Goal: Information Seeking & Learning: Check status

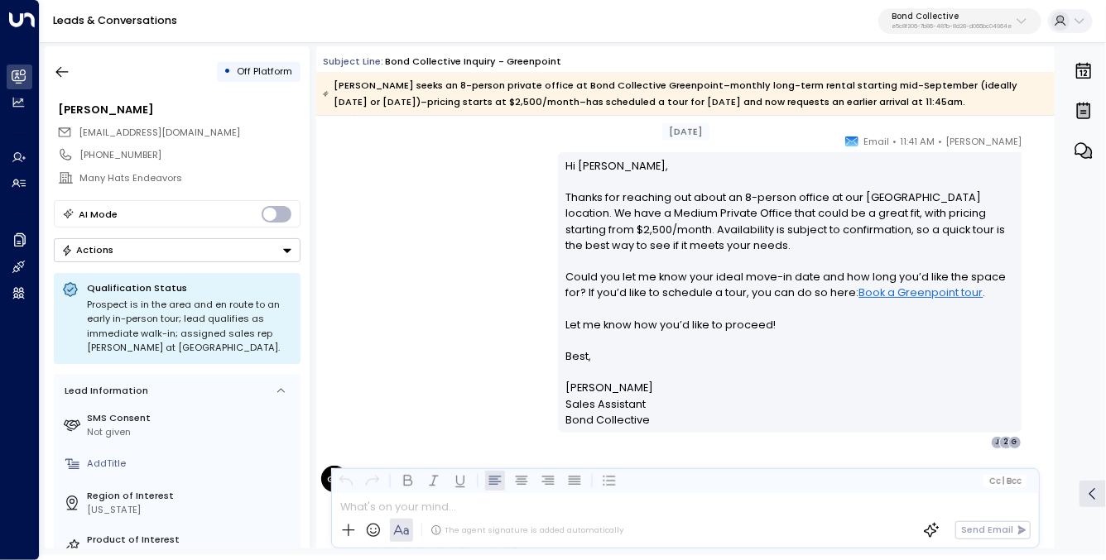
scroll to position [1364, 0]
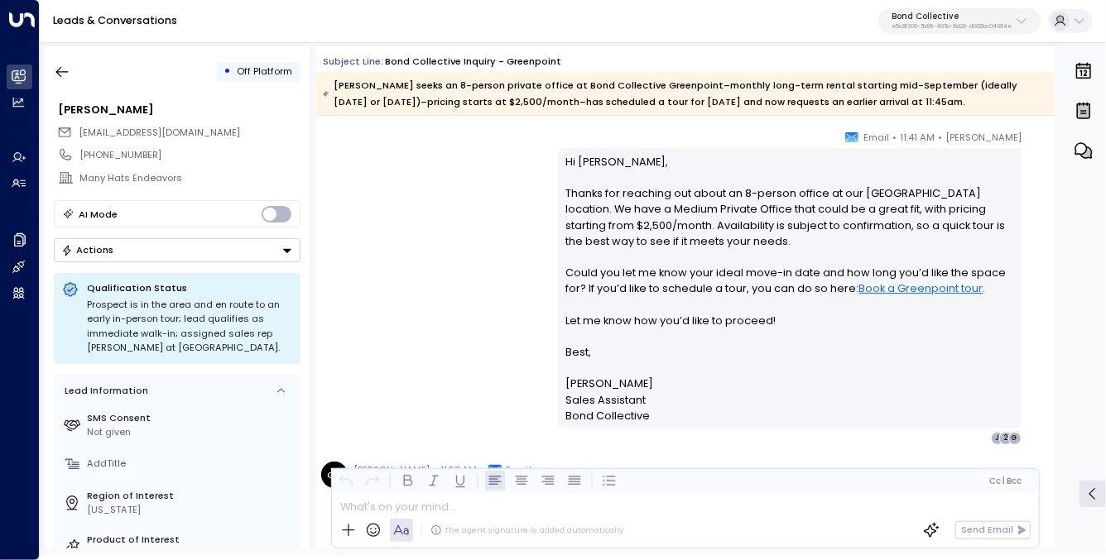
click at [643, 189] on p "Hi [PERSON_NAME], Thanks for reaching out about an 8-person office at [GEOGRAPH…" at bounding box center [790, 289] width 448 height 270
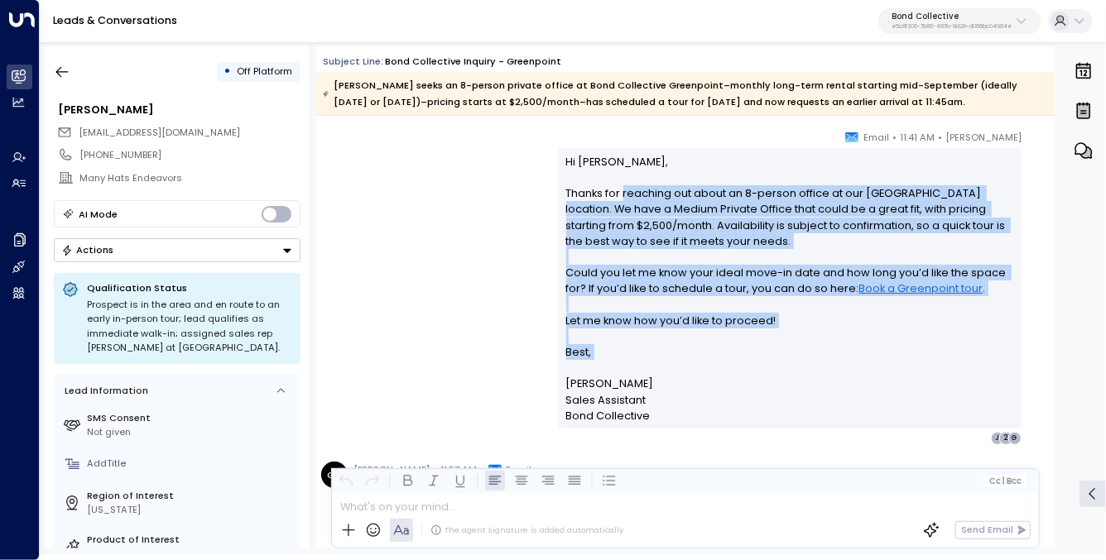
drag, startPoint x: 643, startPoint y: 189, endPoint x: 695, endPoint y: 363, distance: 181.3
click at [695, 363] on p "Hi [PERSON_NAME], Thanks for reaching out about an 8-person office at [GEOGRAPH…" at bounding box center [790, 289] width 448 height 270
drag, startPoint x: 682, startPoint y: 166, endPoint x: 726, endPoint y: 351, distance: 189.8
click at [724, 345] on p "Hi [PERSON_NAME], Thanks for reaching out about an 8-person office at [GEOGRAPH…" at bounding box center [790, 289] width 448 height 270
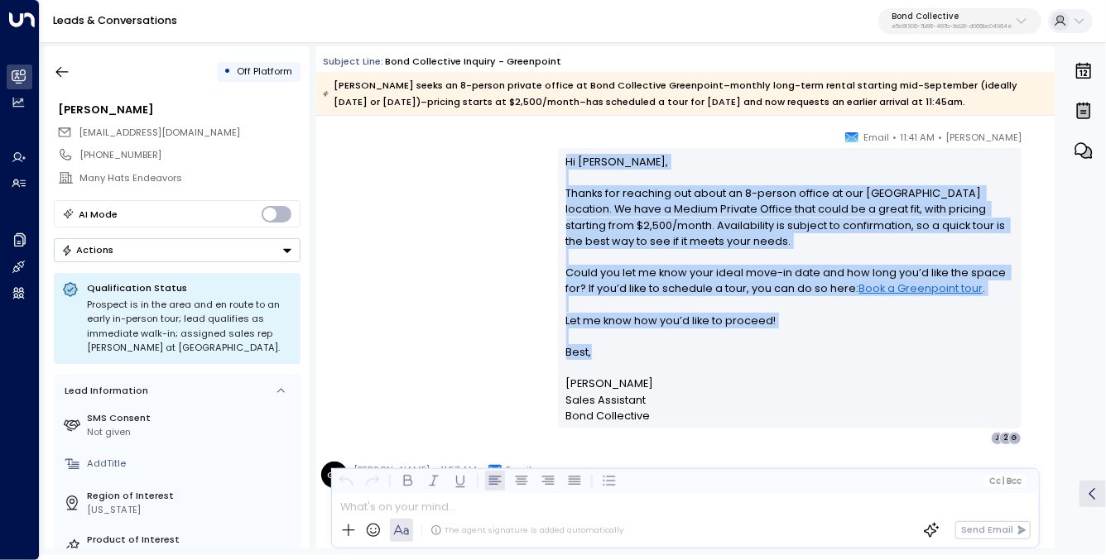
click at [726, 351] on p "Hi [PERSON_NAME], Thanks for reaching out about an 8-person office at [GEOGRAPH…" at bounding box center [790, 289] width 448 height 270
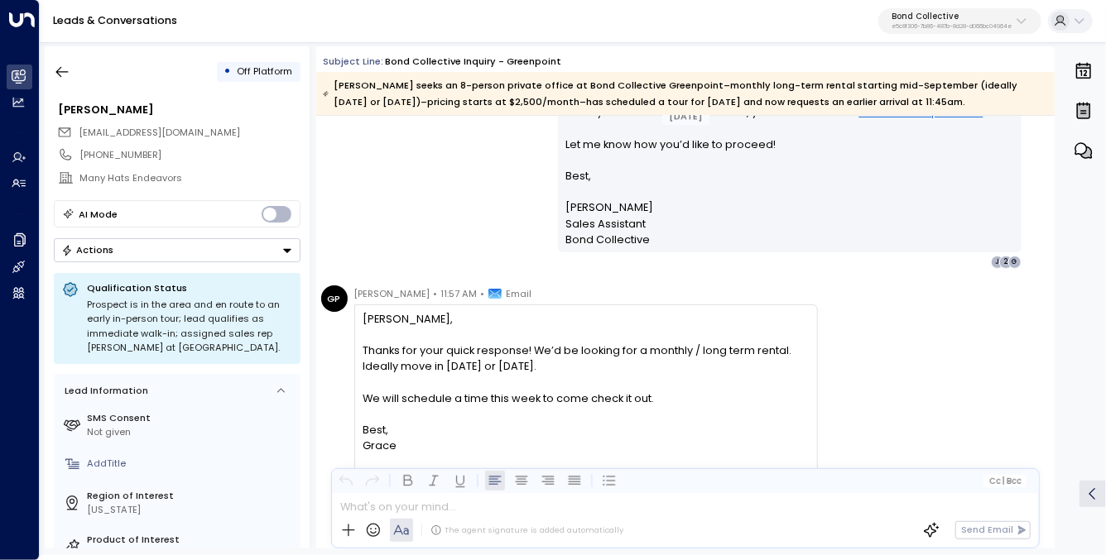
scroll to position [1657, 0]
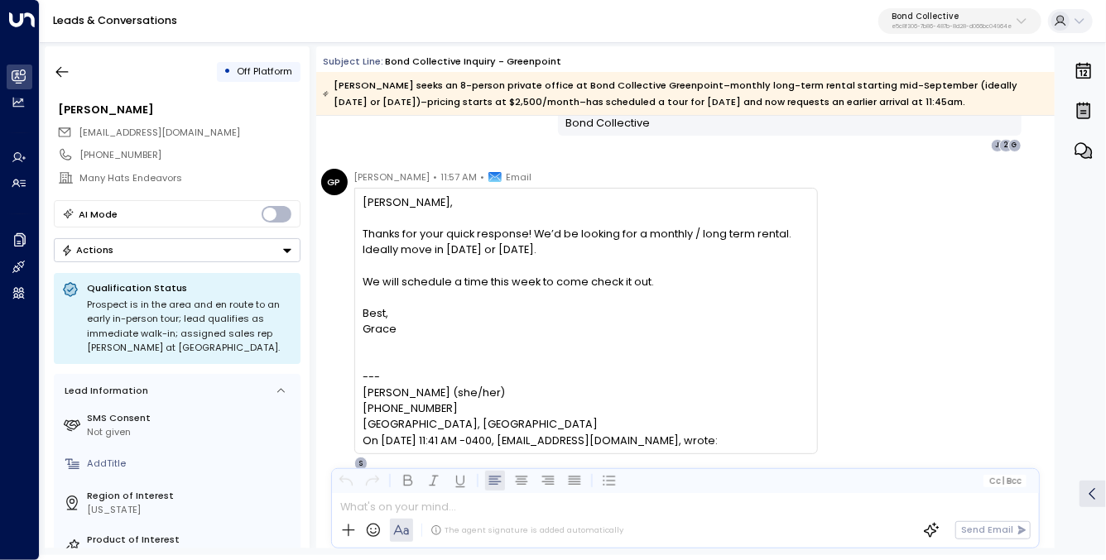
click at [526, 257] on div "[PERSON_NAME], Thanks for your quick response! We’d be looking for a monthly / …" at bounding box center [586, 274] width 446 height 159
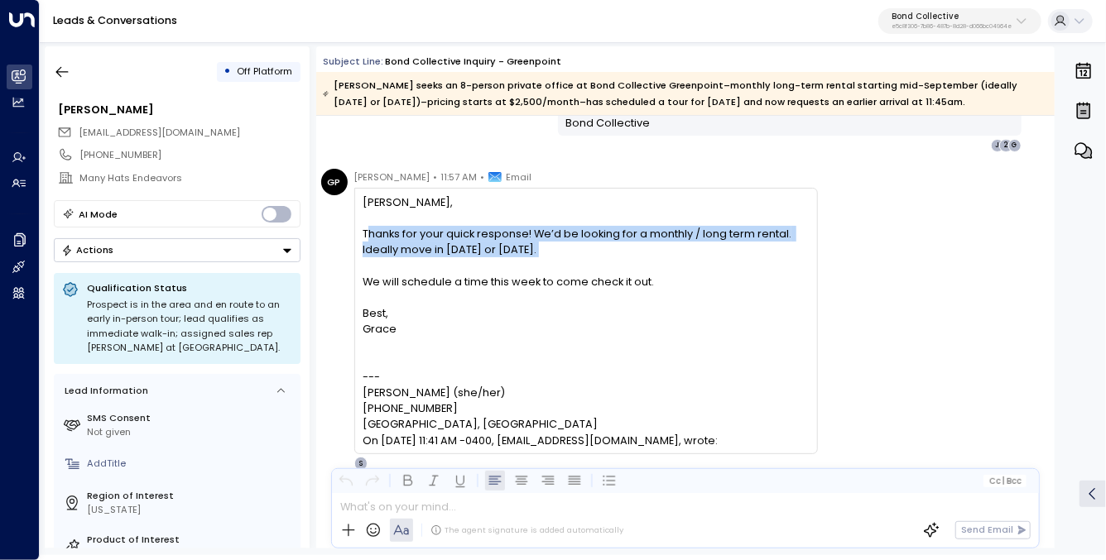
click at [526, 257] on div "[PERSON_NAME], Thanks for your quick response! We’d be looking for a monthly / …" at bounding box center [586, 274] width 446 height 159
click at [576, 280] on div "[PERSON_NAME], Thanks for your quick response! We’d be looking for a monthly / …" at bounding box center [586, 274] width 446 height 159
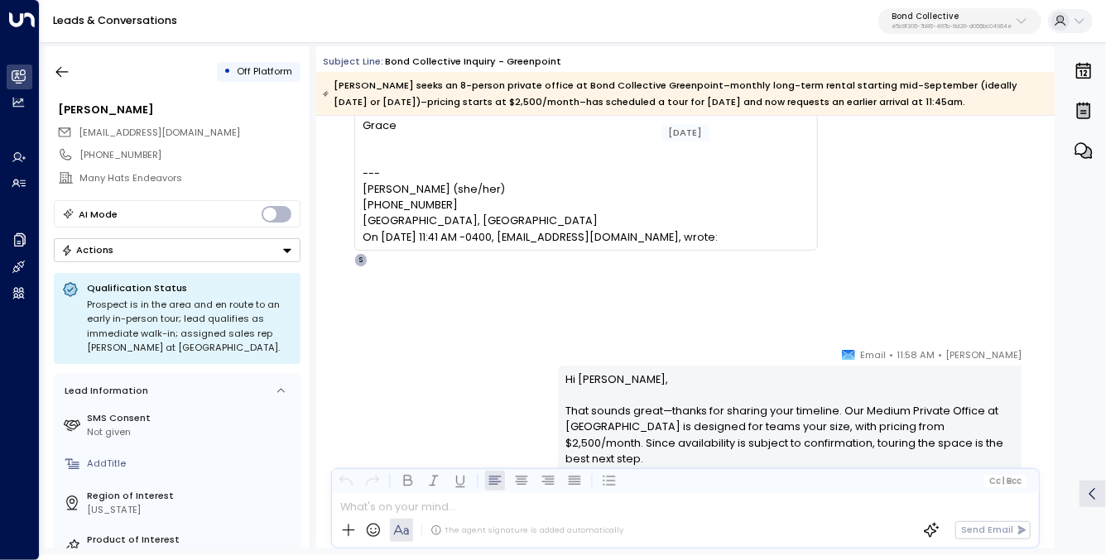
scroll to position [2002, 0]
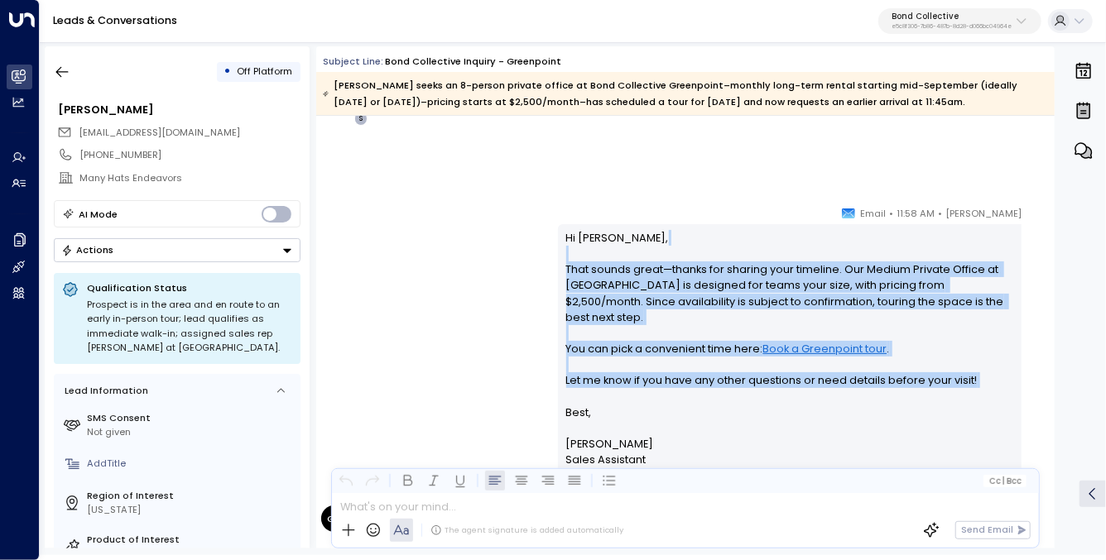
drag, startPoint x: 669, startPoint y: 253, endPoint x: 738, endPoint y: 382, distance: 147.0
click at [738, 382] on p "Hi [PERSON_NAME], That sounds great—thanks for sharing your timeline. Our Mediu…" at bounding box center [790, 357] width 448 height 254
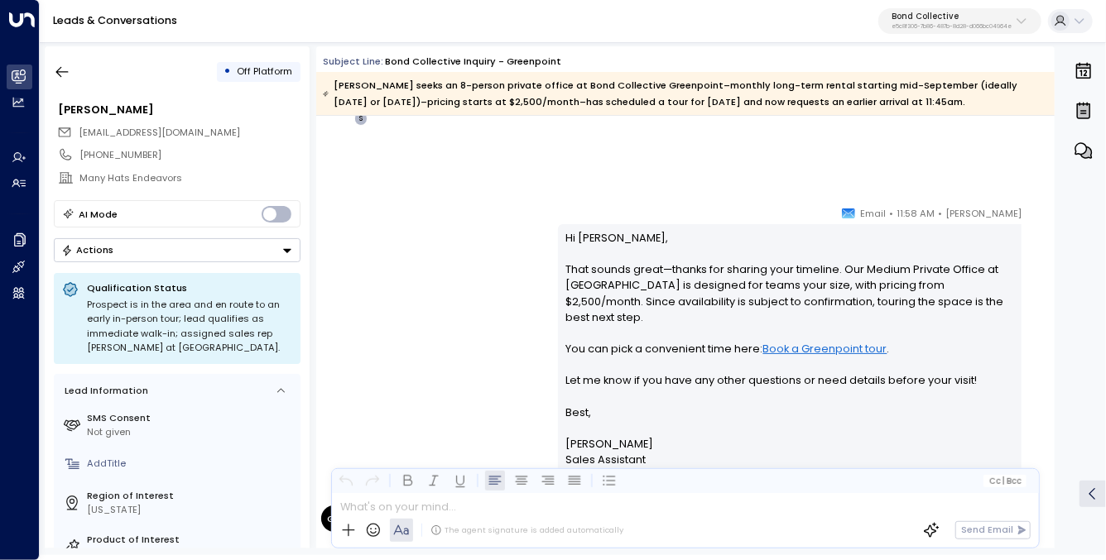
scroll to position [2037, 0]
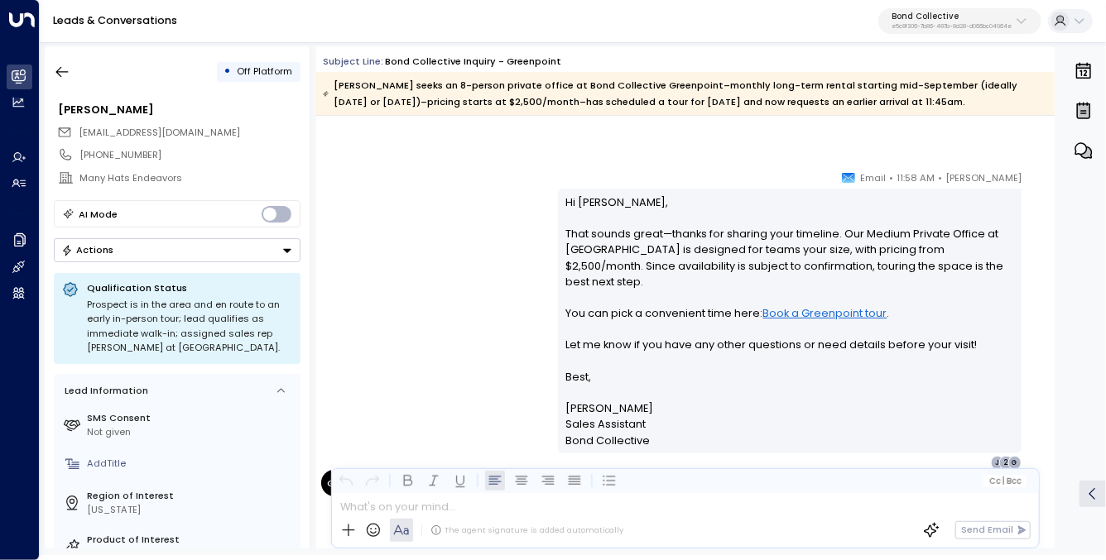
click at [733, 262] on p "Hi [PERSON_NAME], That sounds great—thanks for sharing your timeline. Our Mediu…" at bounding box center [790, 322] width 448 height 254
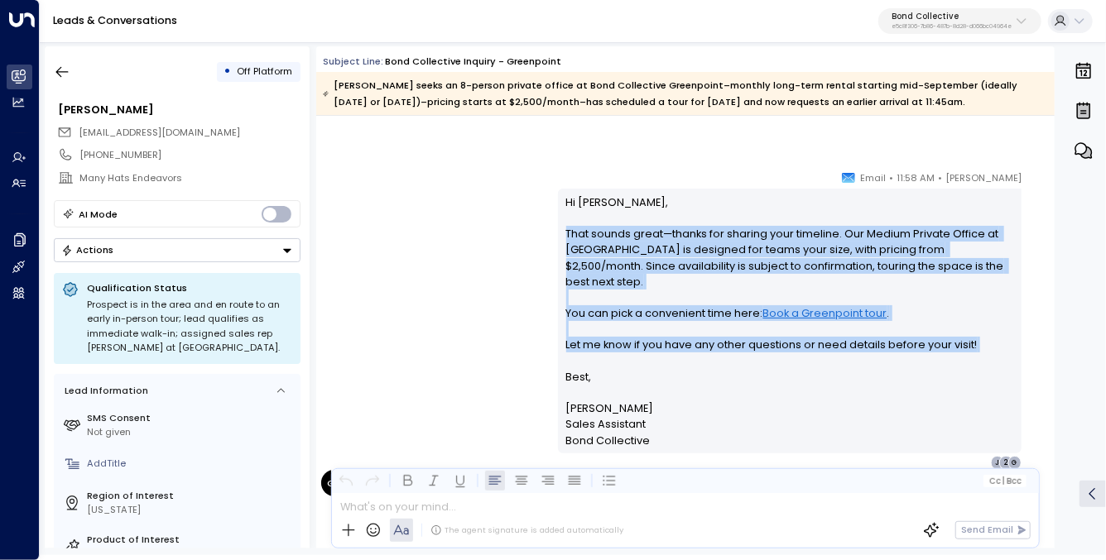
drag, startPoint x: 733, startPoint y: 262, endPoint x: 733, endPoint y: 332, distance: 70.4
click at [733, 332] on p "Hi [PERSON_NAME], That sounds great—thanks for sharing your timeline. Our Mediu…" at bounding box center [790, 322] width 448 height 254
click at [730, 294] on p "Hi [PERSON_NAME], That sounds great—thanks for sharing your timeline. Our Mediu…" at bounding box center [790, 322] width 448 height 254
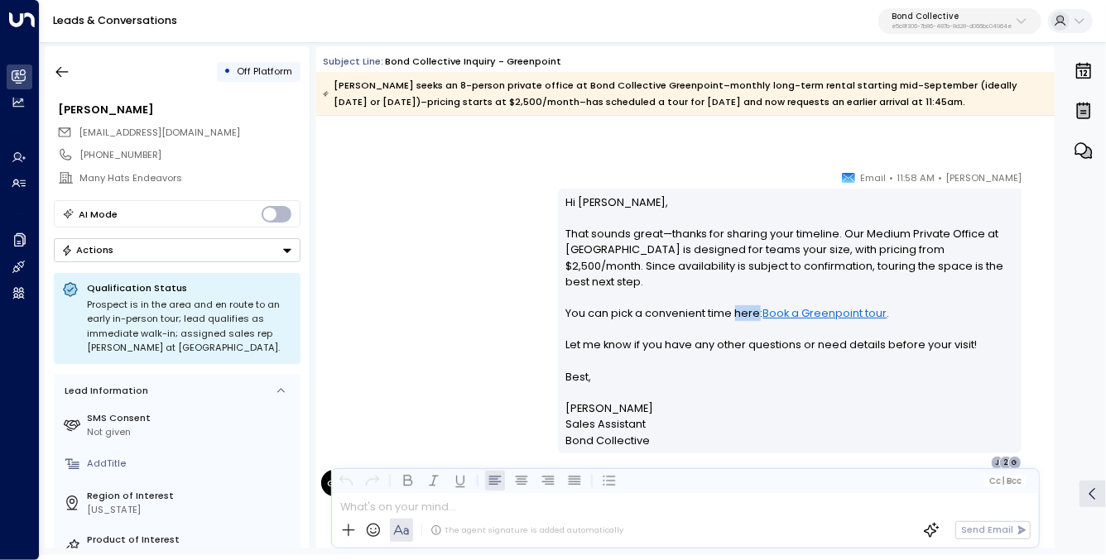
click at [730, 294] on p "Hi [PERSON_NAME], That sounds great—thanks for sharing your timeline. Our Mediu…" at bounding box center [790, 322] width 448 height 254
click at [714, 333] on p "Hi [PERSON_NAME], That sounds great—thanks for sharing your timeline. Our Mediu…" at bounding box center [790, 322] width 448 height 254
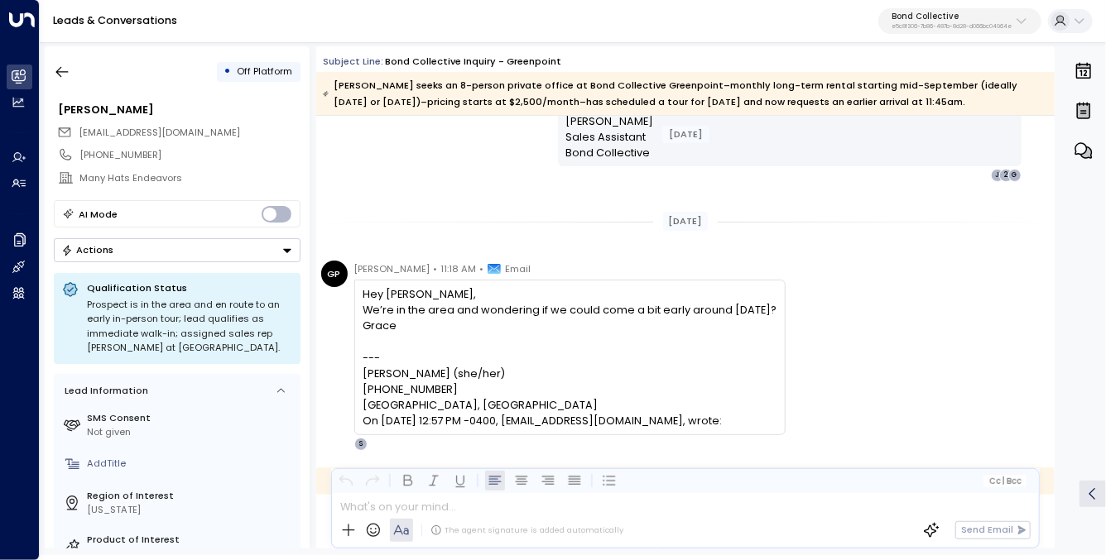
scroll to position [2817, 0]
click at [647, 315] on div "We’re in the area and wondering if we could come a bit early around [DATE]?" at bounding box center [570, 309] width 414 height 16
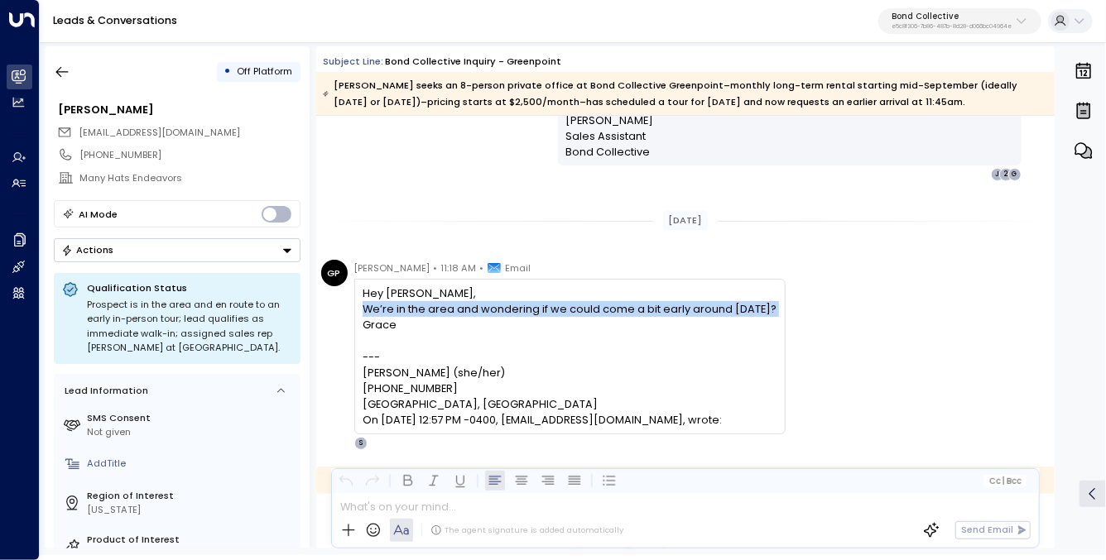
click at [647, 315] on div "We’re in the area and wondering if we could come a bit early around [DATE]?" at bounding box center [570, 309] width 414 height 16
click at [810, 315] on div "GP [PERSON_NAME] • 11:18 AM • Email Hey [PERSON_NAME], We’re in the area and wo…" at bounding box center [688, 355] width 734 height 190
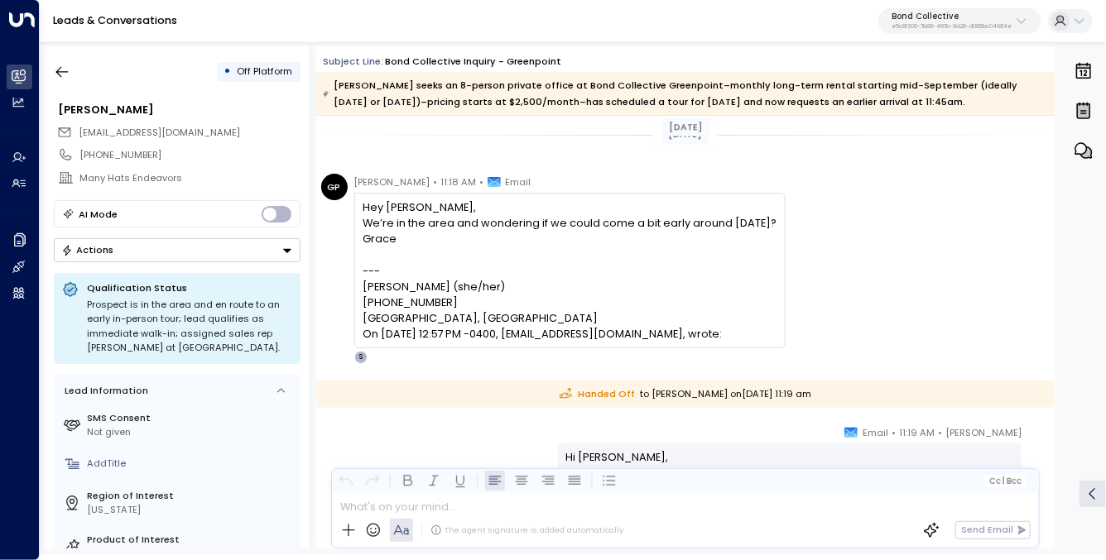
scroll to position [2956, 0]
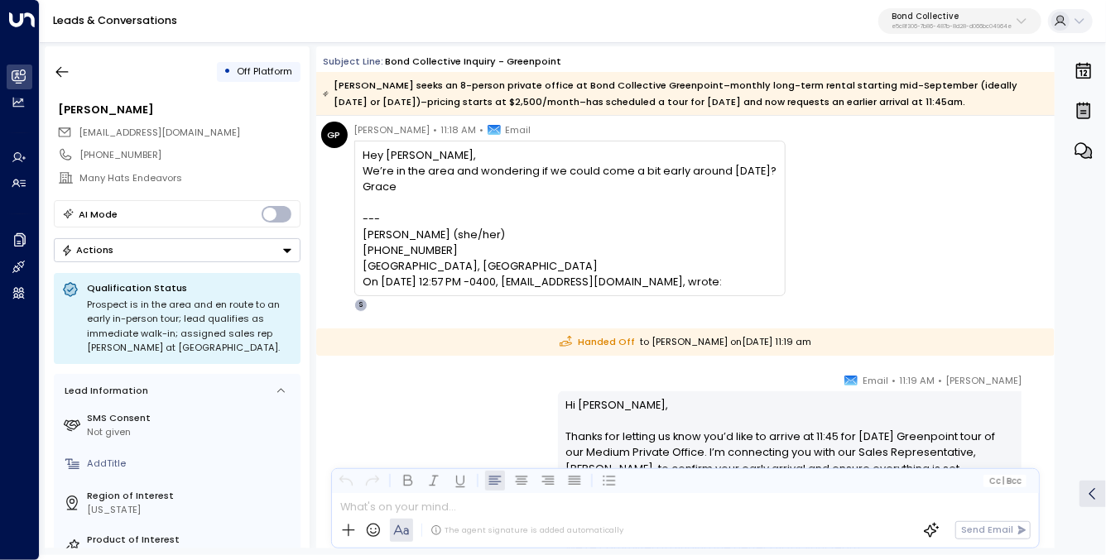
click at [594, 353] on div "Handed Off to [PERSON_NAME] [DATE][DATE] 11:19 am" at bounding box center [685, 342] width 738 height 27
click at [603, 345] on div "Handed Off to [PERSON_NAME] [DATE][DATE] 11:19 am" at bounding box center [685, 342] width 738 height 27
click at [676, 310] on div "[PERSON_NAME] • 11:18 AM • Email Hey [PERSON_NAME], We’re in the area and wonde…" at bounding box center [569, 217] width 431 height 190
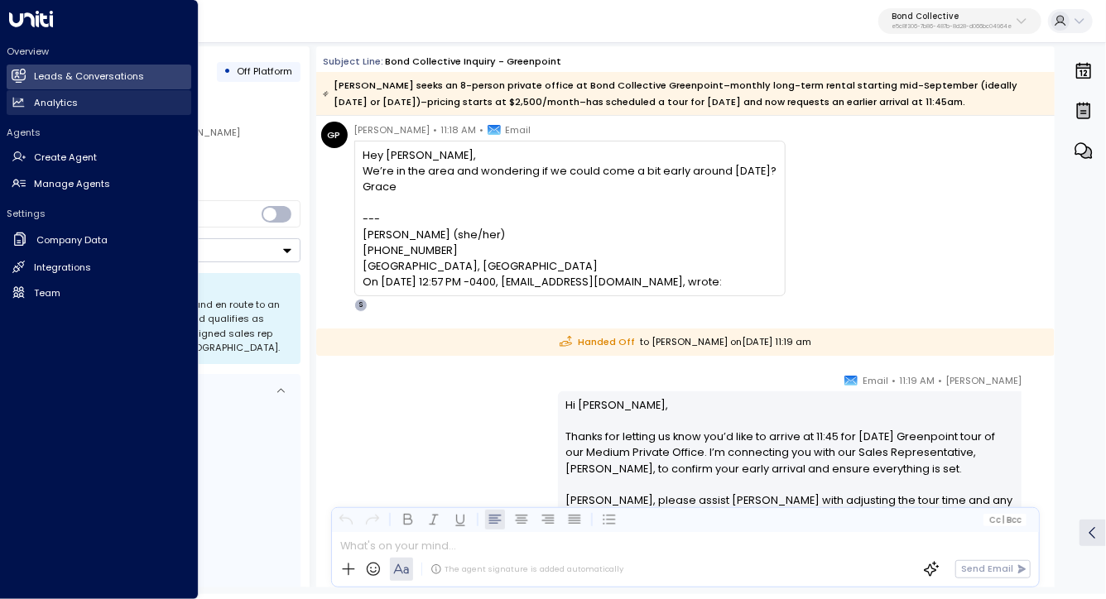
click at [47, 104] on h2 "Analytics" at bounding box center [56, 103] width 44 height 14
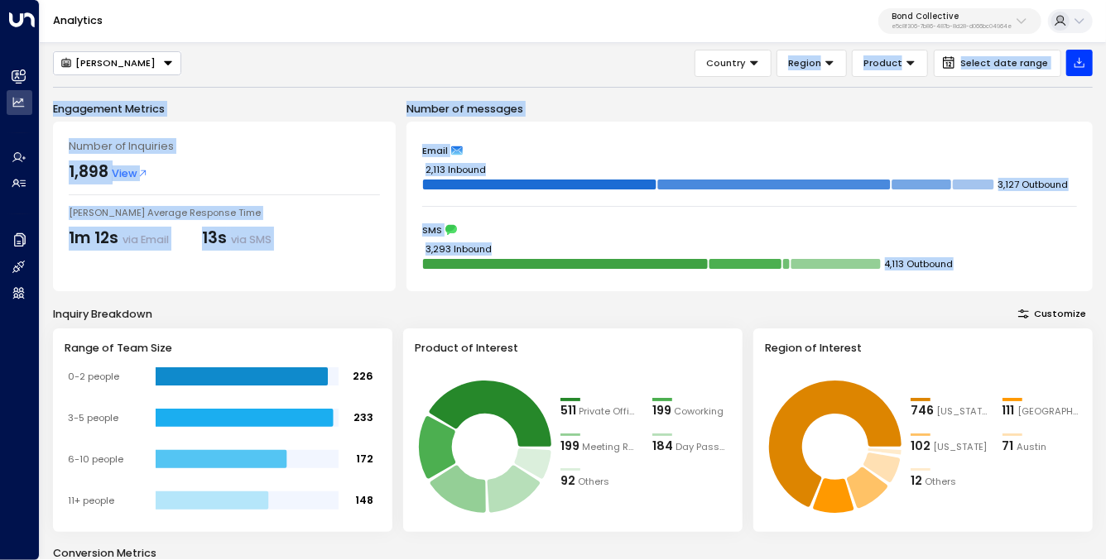
drag, startPoint x: 434, startPoint y: 71, endPoint x: 432, endPoint y: 303, distance: 231.8
click at [432, 303] on div "[PERSON_NAME] Country Region Product Select date range Engagement Metrics Numbe…" at bounding box center [573, 457] width 1040 height 814
click at [432, 303] on div "Engagement Metrics Number of Inquiries 1,898 View [PERSON_NAME] Average Respons…" at bounding box center [573, 482] width 1040 height 763
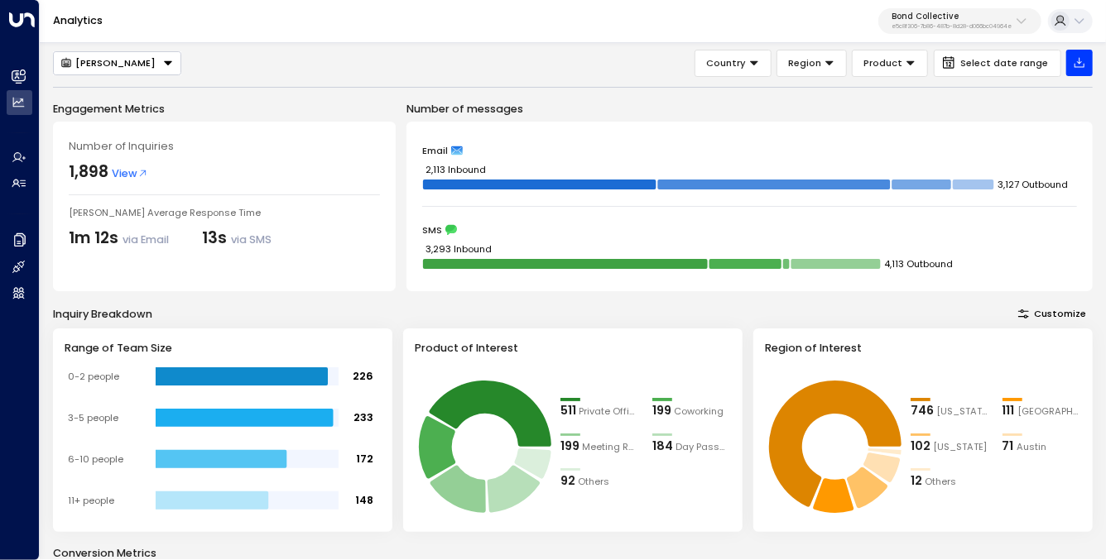
drag, startPoint x: 485, startPoint y: 28, endPoint x: 463, endPoint y: 23, distance: 22.9
click at [463, 23] on div "Analytics Bond Collective e5c8f306-7b86-487b-8d28-d066bc04964e" at bounding box center [573, 21] width 1066 height 43
click at [494, 62] on div "[PERSON_NAME] Country Region Product Select date range" at bounding box center [573, 63] width 1040 height 27
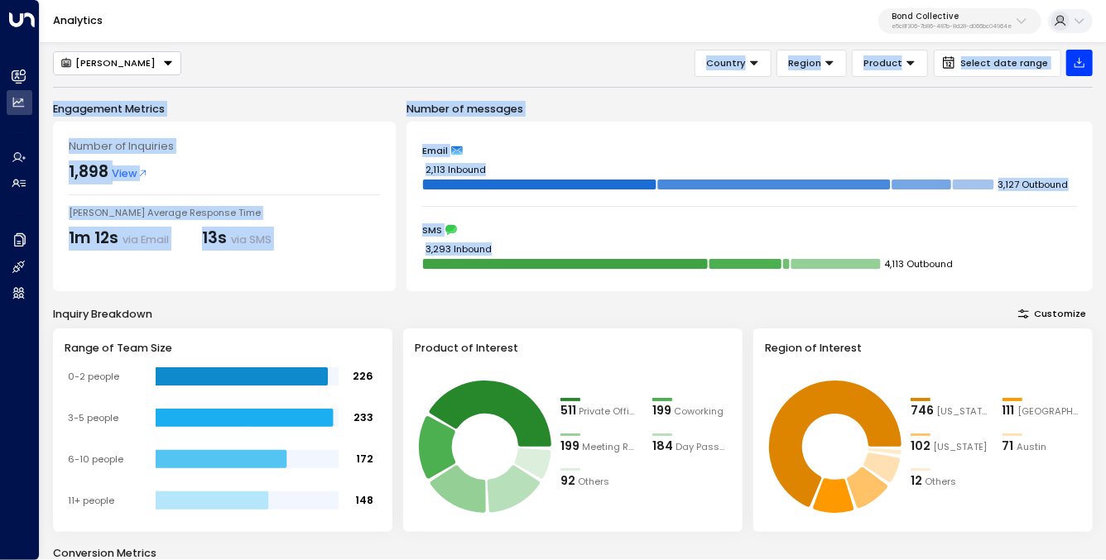
drag, startPoint x: 501, startPoint y: 68, endPoint x: 503, endPoint y: 291, distance: 222.7
click at [503, 288] on div "[PERSON_NAME] Country Region Product Select date range Engagement Metrics Numbe…" at bounding box center [573, 457] width 1040 height 814
click at [503, 291] on div "Email 2,113 Inbound 3,127 Outbound SMS 3,293 Inbound 4,113 Outbound" at bounding box center [749, 207] width 686 height 170
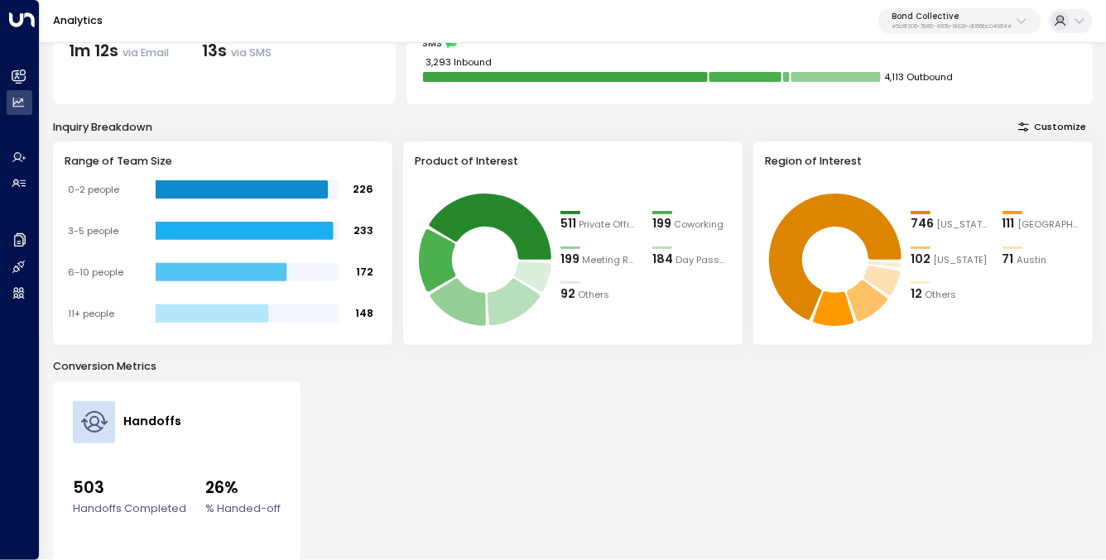
scroll to position [217, 0]
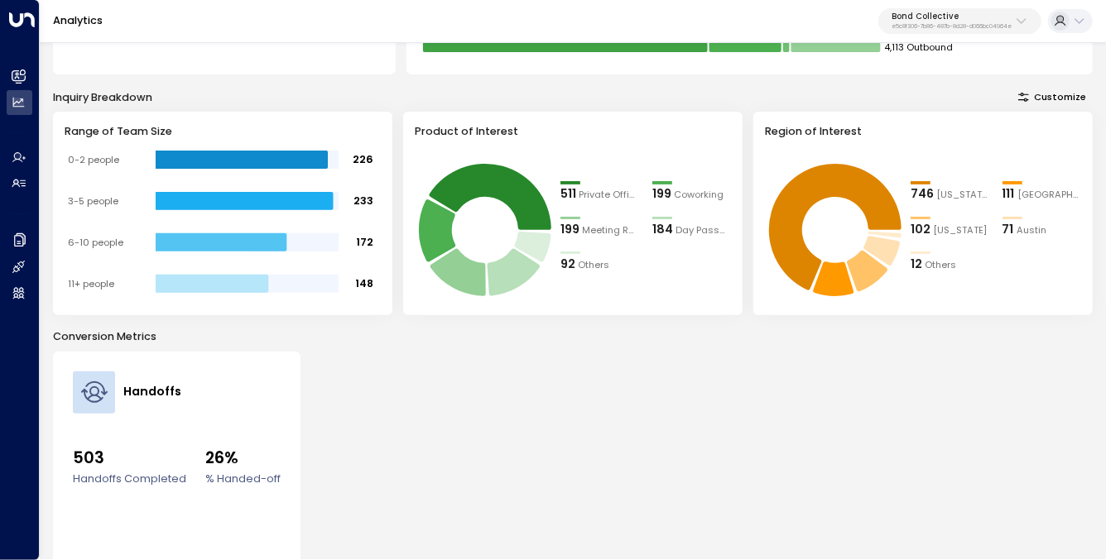
drag, startPoint x: 204, startPoint y: 460, endPoint x: 246, endPoint y: 473, distance: 44.0
click at [226, 470] on ul "503 Handoffs Completed 26% % Handed-off" at bounding box center [177, 450] width 208 height 73
click at [247, 473] on label "% Handed-off" at bounding box center [242, 479] width 75 height 16
click at [267, 474] on label "% Handed-off" at bounding box center [242, 479] width 75 height 16
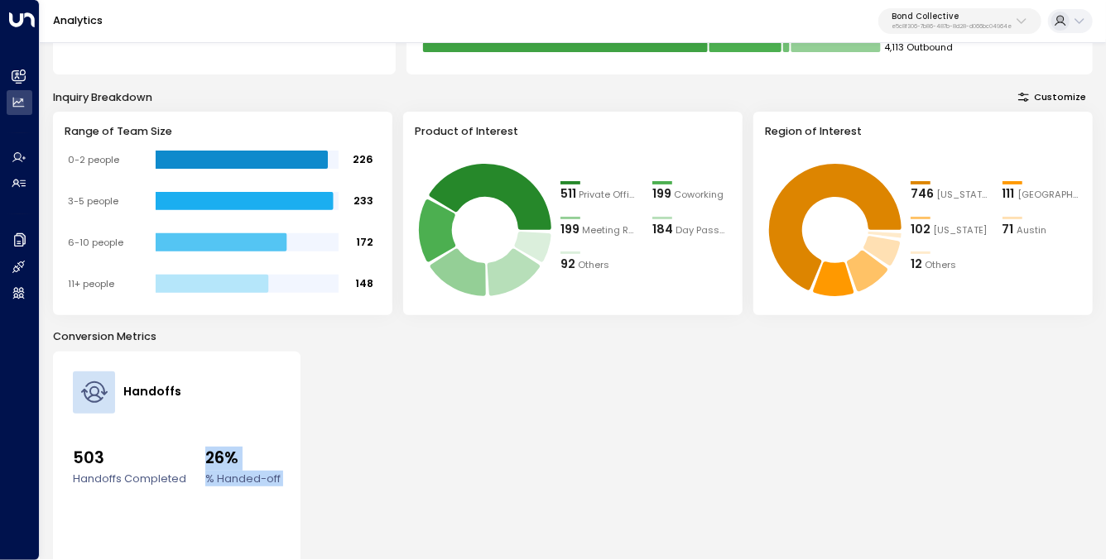
drag, startPoint x: 267, startPoint y: 474, endPoint x: 241, endPoint y: 467, distance: 26.7
click at [241, 467] on li "26% % Handed-off" at bounding box center [242, 467] width 75 height 40
